Goal: Transaction & Acquisition: Purchase product/service

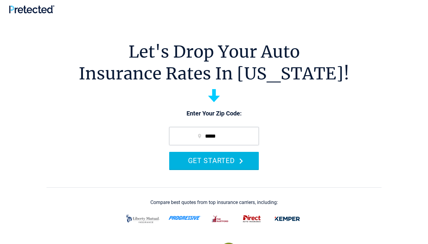
click at [214, 161] on button "GET STARTED" at bounding box center [214, 160] width 90 height 17
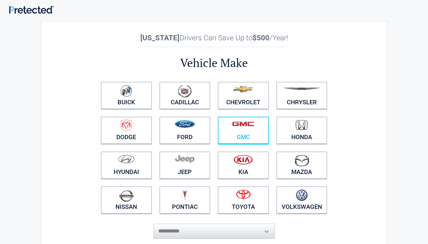
click at [243, 131] on figure at bounding box center [243, 127] width 44 height 14
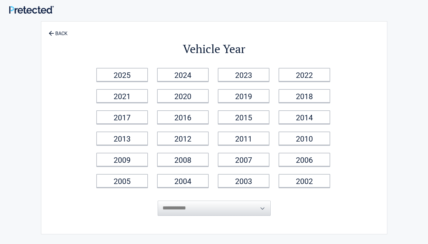
scroll to position [2, 0]
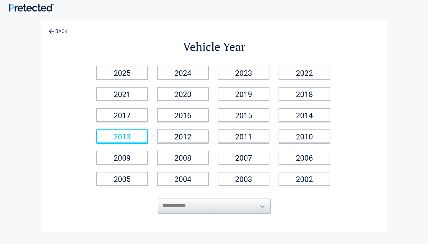
click at [122, 136] on link "2013" at bounding box center [122, 137] width 52 height 14
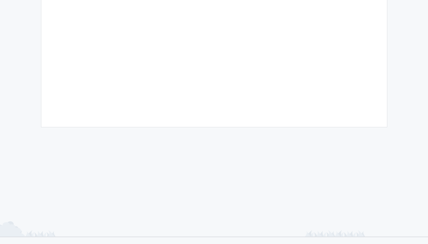
scroll to position [134, 0]
